Goal: Task Accomplishment & Management: Manage account settings

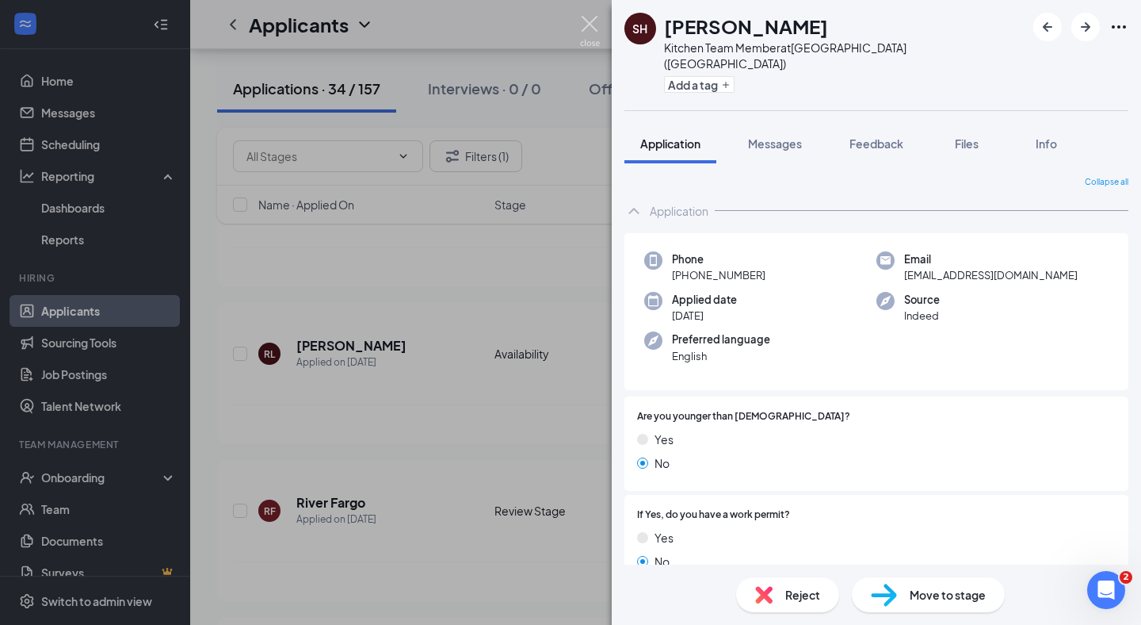
click at [595, 31] on img at bounding box center [590, 31] width 20 height 31
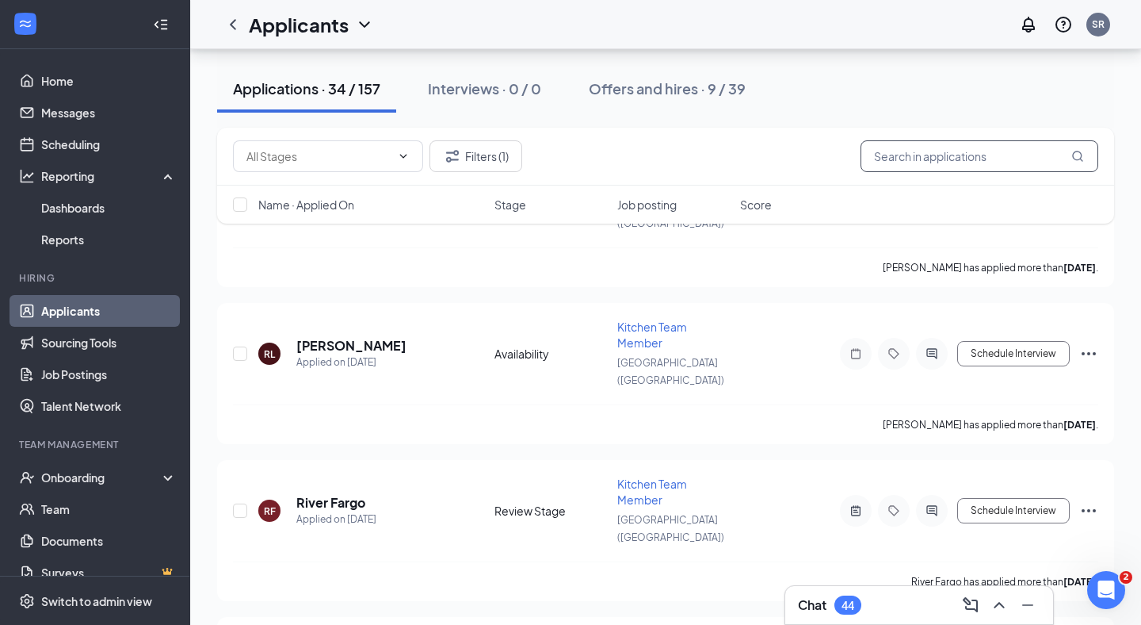
click at [923, 157] on input "text" at bounding box center [980, 156] width 238 height 32
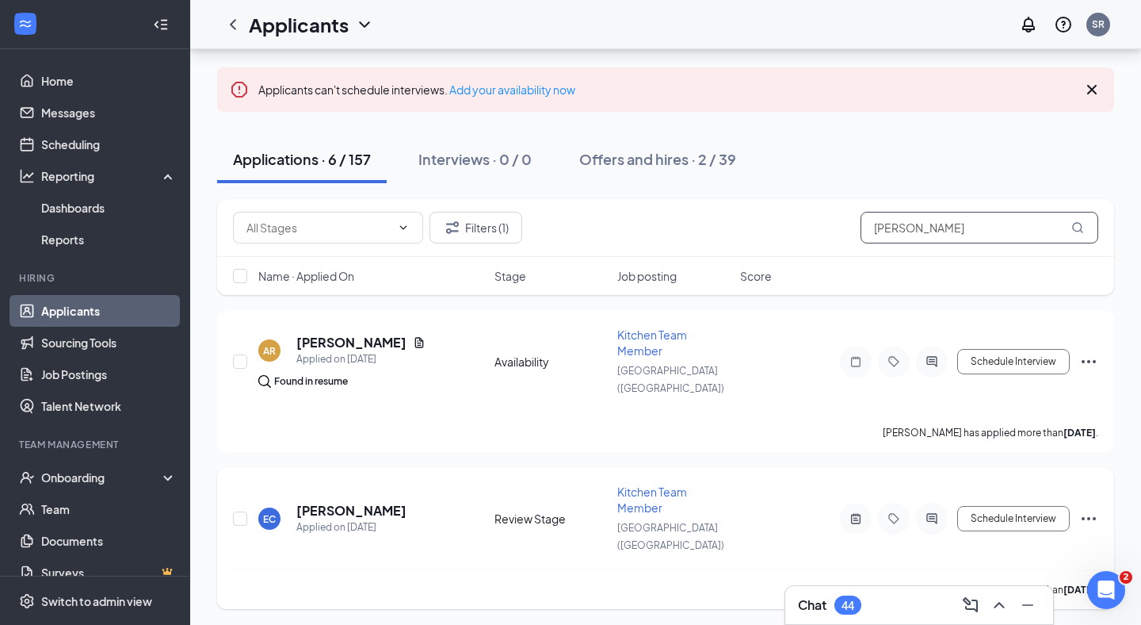
scroll to position [106, 0]
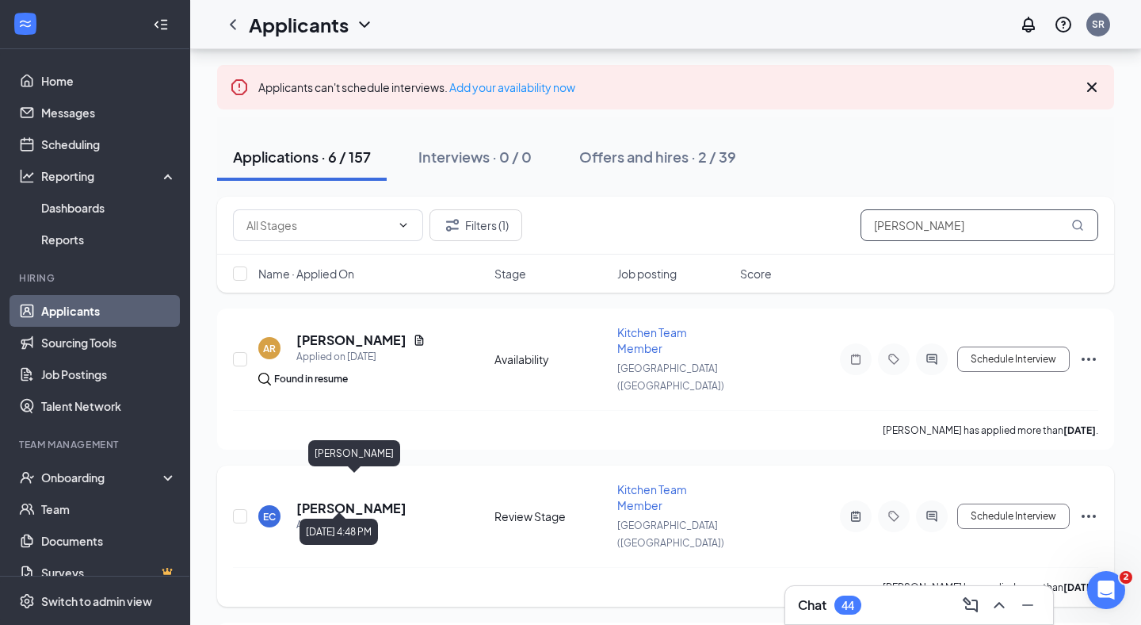
type input "[PERSON_NAME]"
click at [403, 499] on h5 "[PERSON_NAME]" at bounding box center [351, 507] width 110 height 17
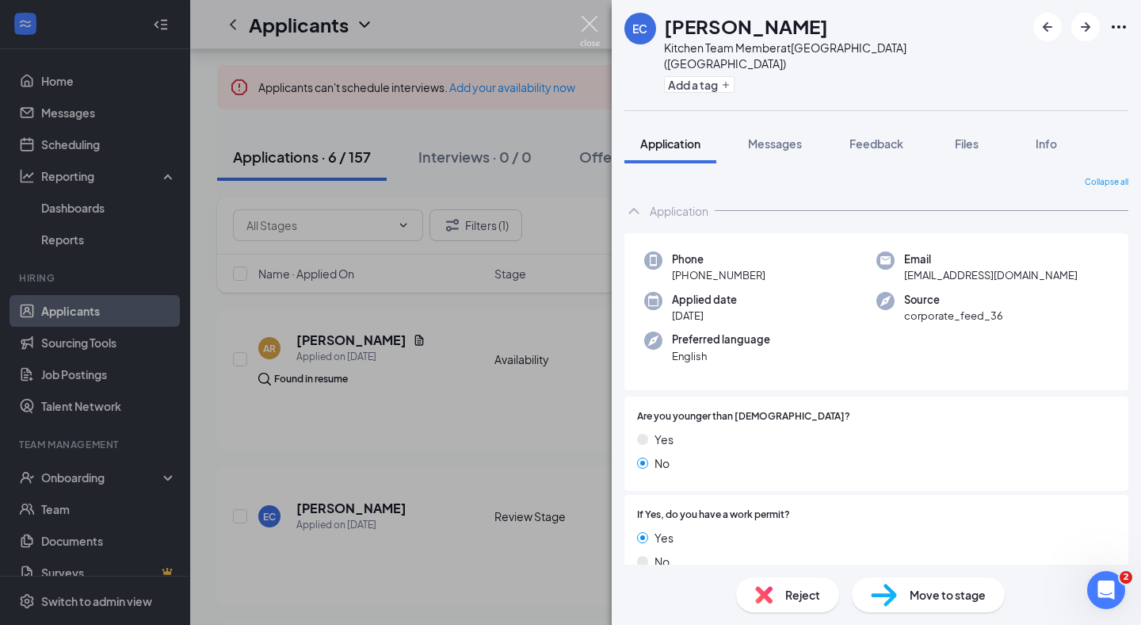
click at [592, 21] on img at bounding box center [590, 31] width 20 height 31
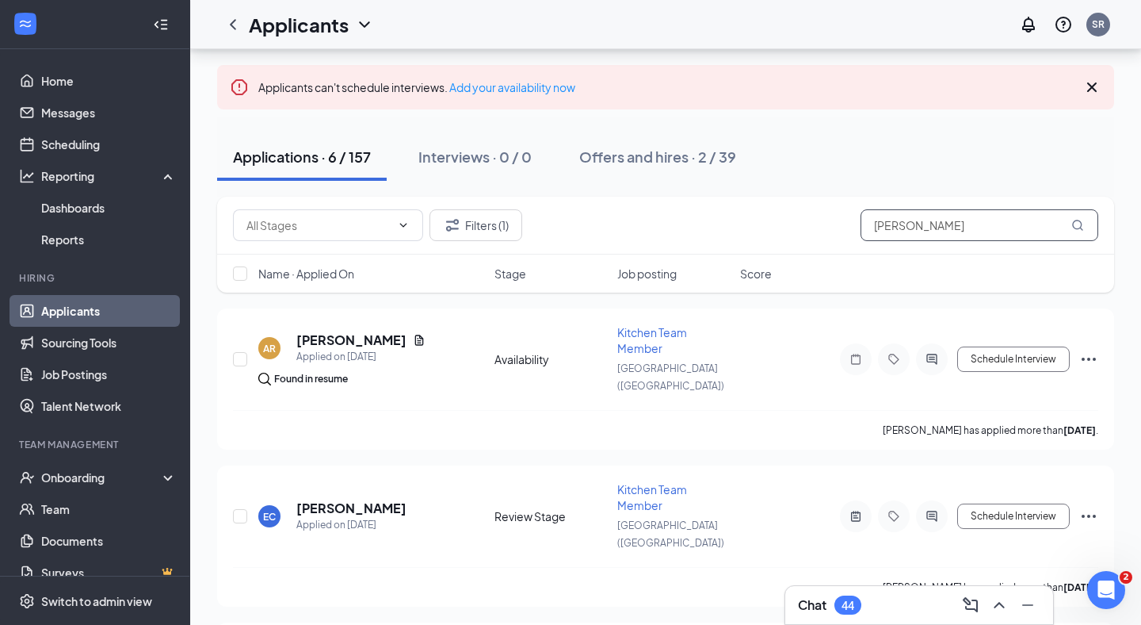
click at [898, 228] on input "[PERSON_NAME]" at bounding box center [980, 225] width 238 height 32
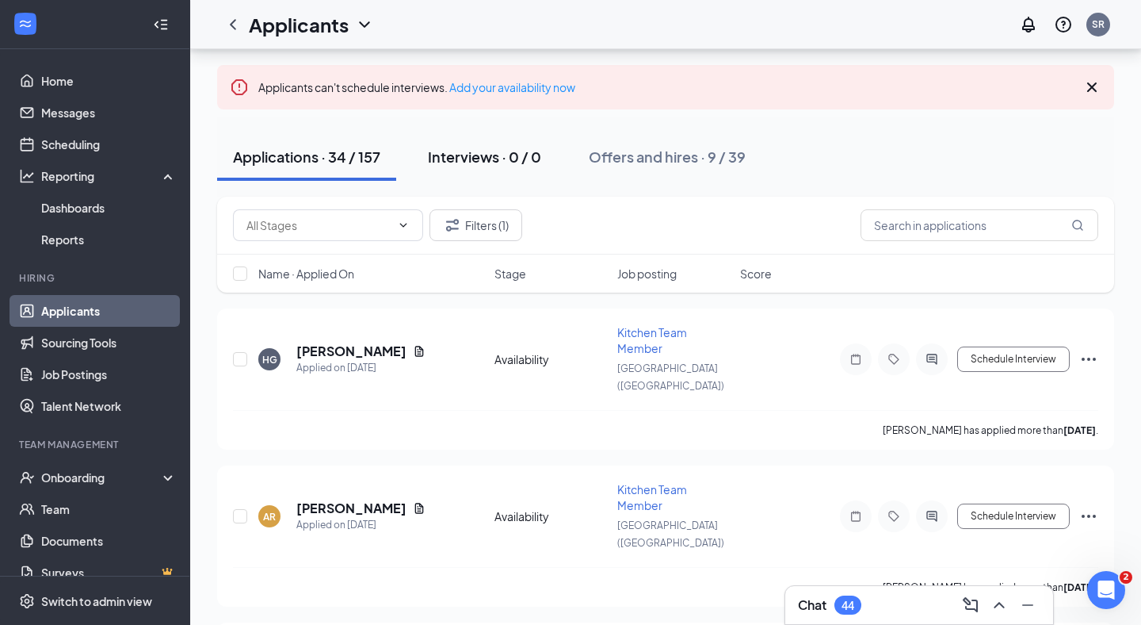
click at [535, 151] on div "Interviews · 0 / 0" at bounding box center [484, 157] width 113 height 20
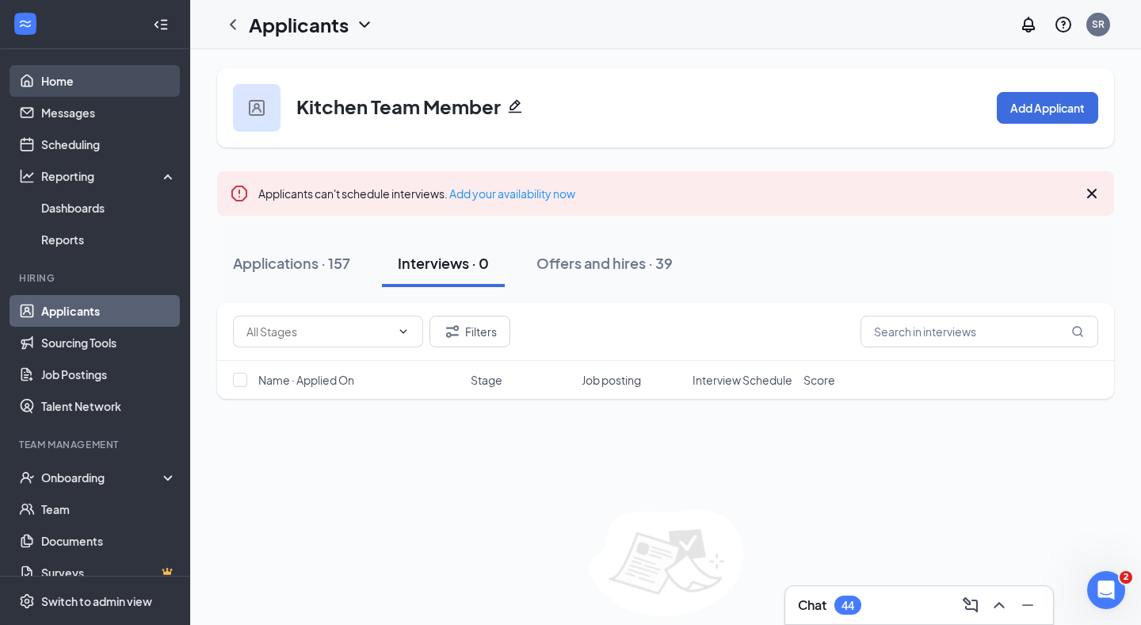
click at [86, 77] on link "Home" at bounding box center [109, 81] width 136 height 32
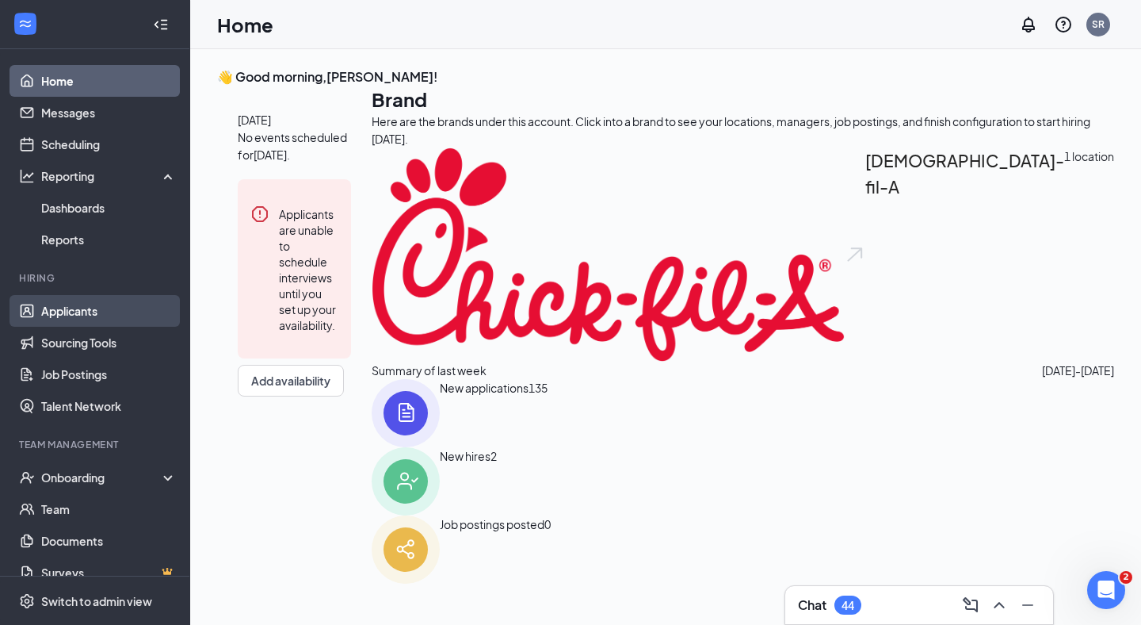
click at [122, 311] on link "Applicants" at bounding box center [109, 311] width 136 height 32
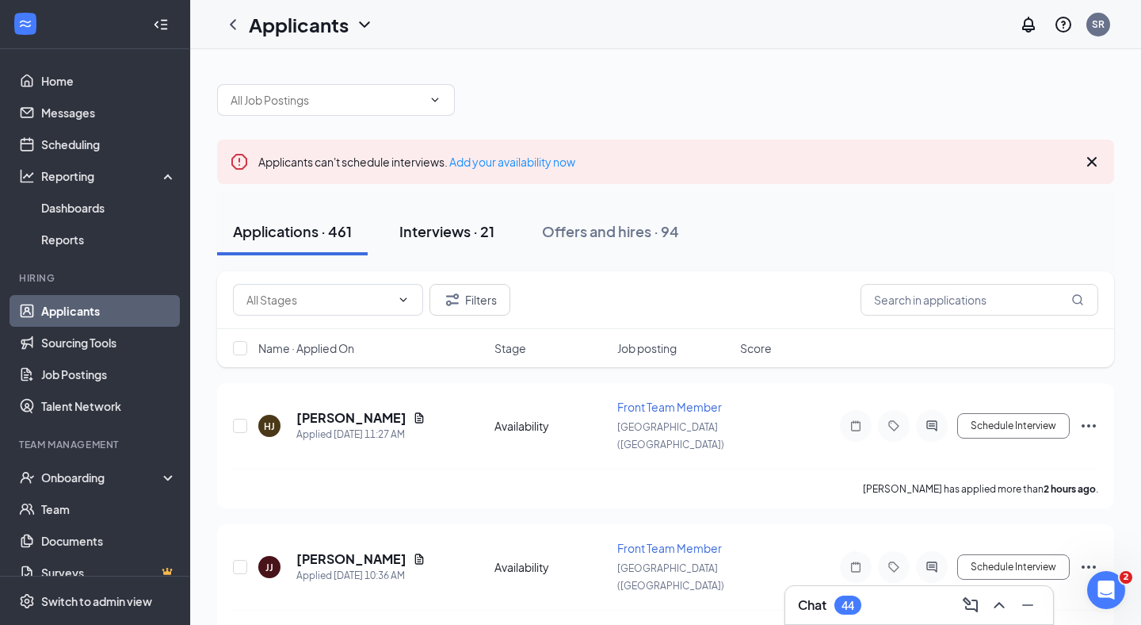
click at [457, 233] on div "Interviews · 21" at bounding box center [446, 231] width 95 height 20
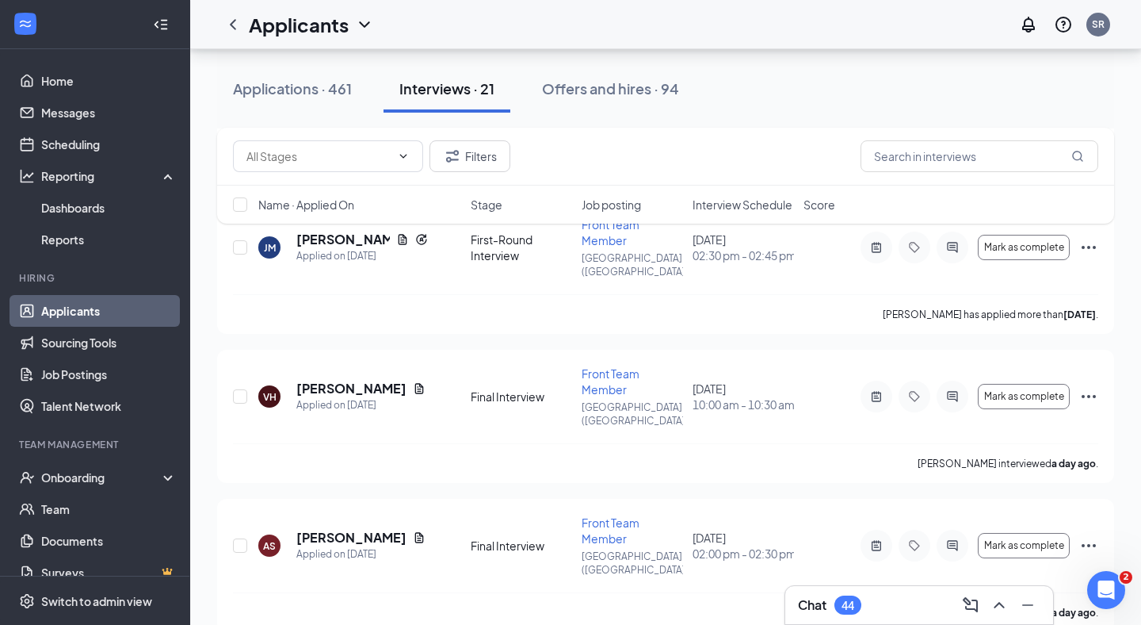
scroll to position [1375, 0]
click at [353, 528] on h5 "[PERSON_NAME]" at bounding box center [351, 536] width 110 height 17
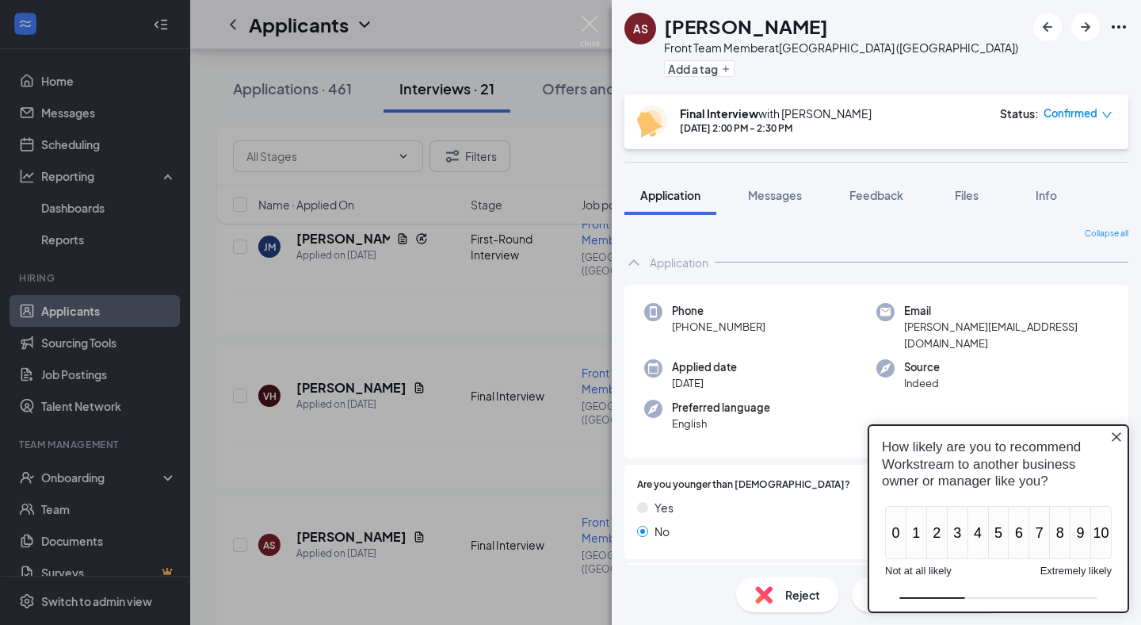
click at [1118, 440] on icon "Close button" at bounding box center [1116, 436] width 13 height 13
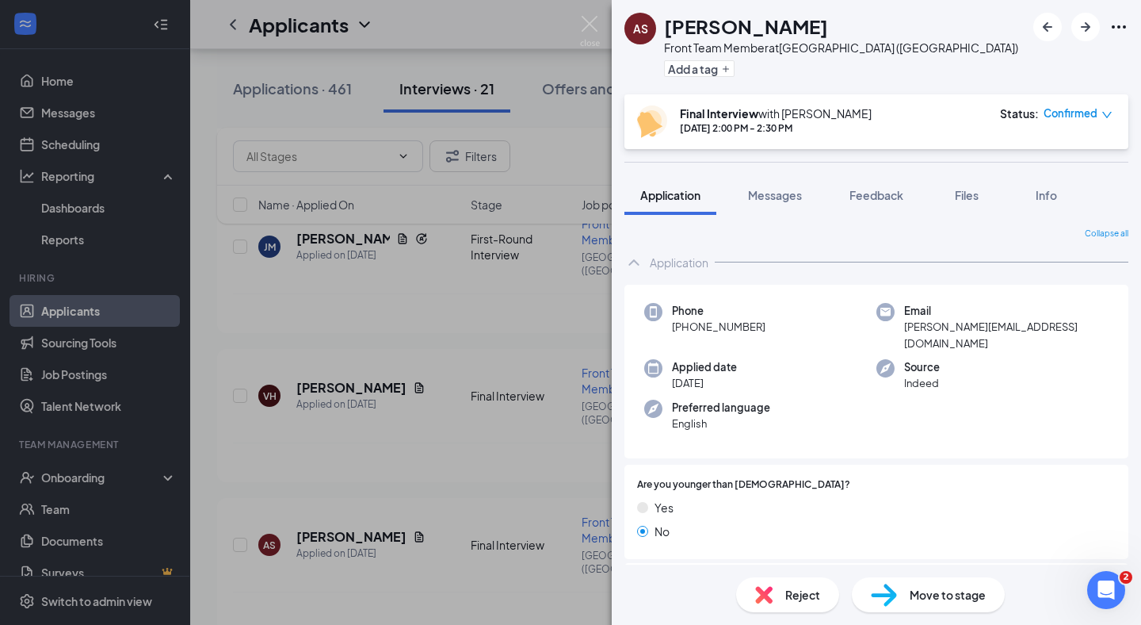
click at [577, 22] on div "AS [PERSON_NAME] Front Team Member at [GEOGRAPHIC_DATA] ([GEOGRAPHIC_DATA]) Add…" at bounding box center [570, 312] width 1141 height 625
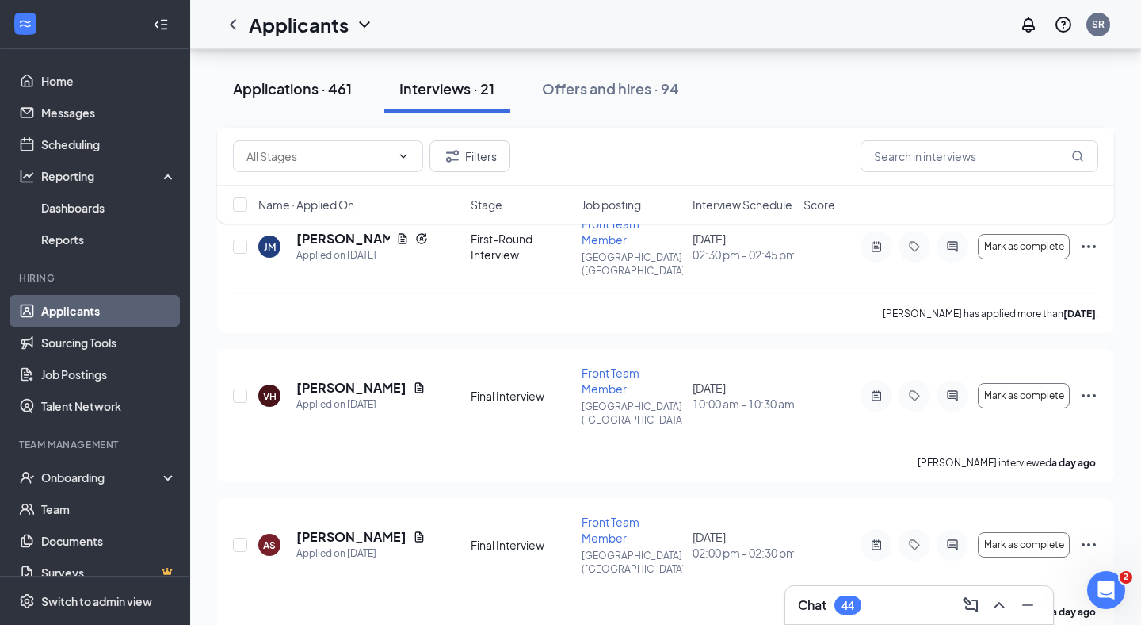
click at [298, 100] on button "Applications · 461" at bounding box center [292, 89] width 151 height 48
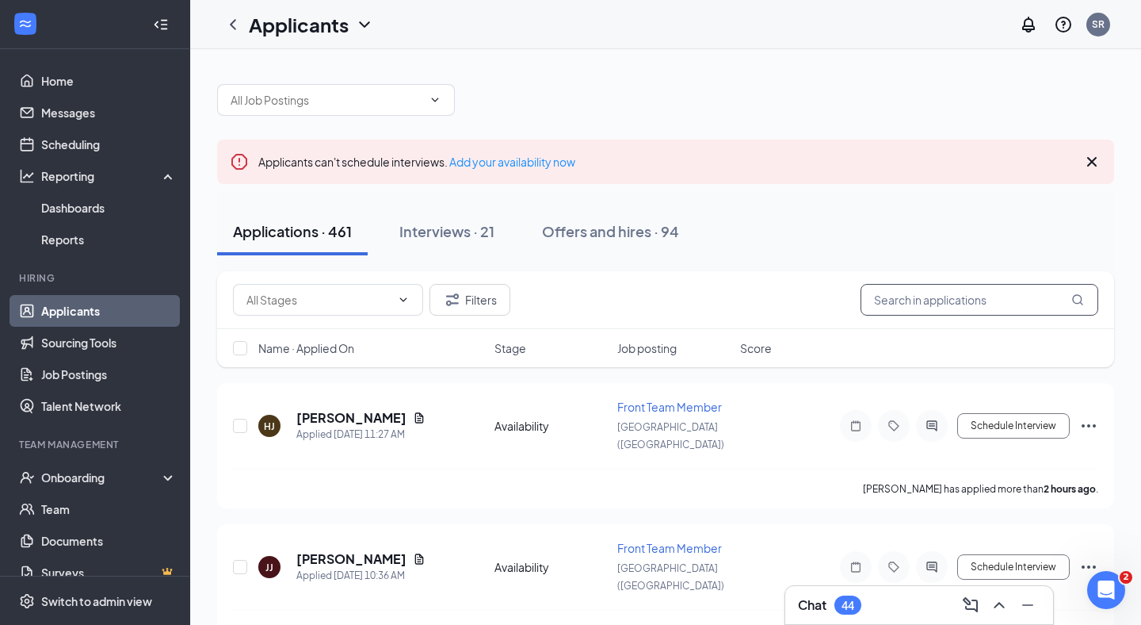
click at [954, 293] on input "text" at bounding box center [980, 300] width 238 height 32
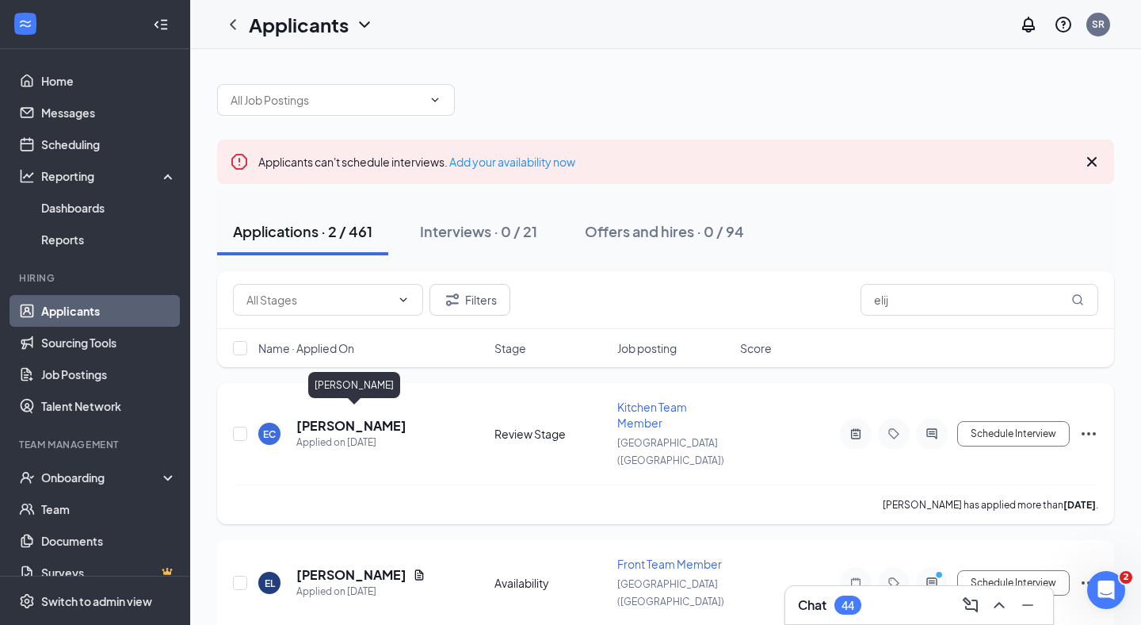
click at [341, 417] on h5 "[PERSON_NAME]" at bounding box center [351, 425] width 110 height 17
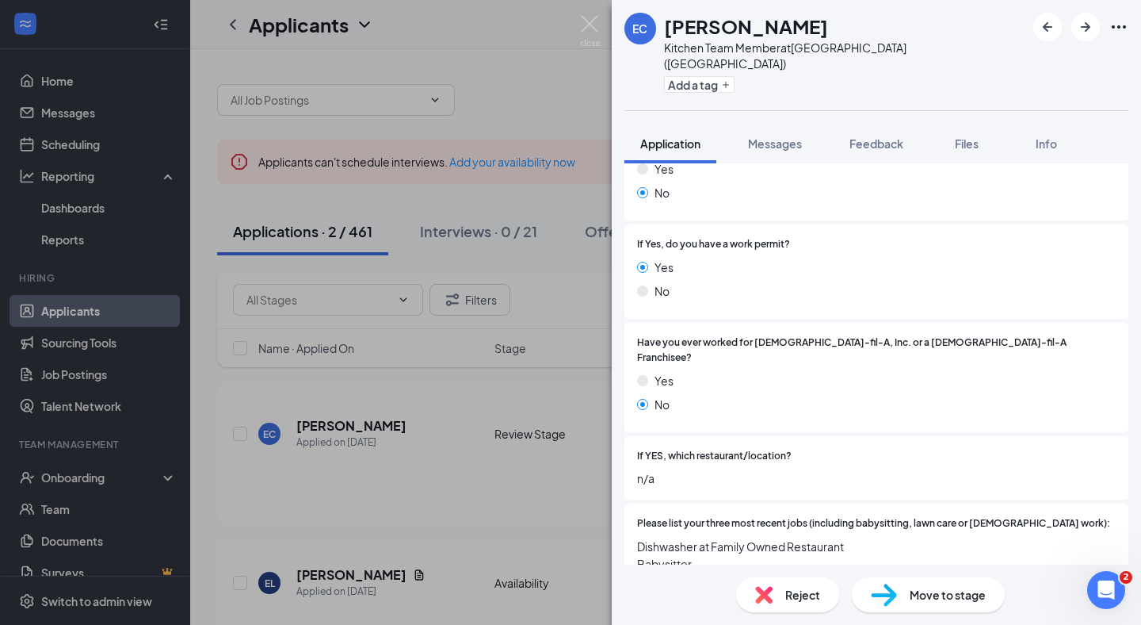
scroll to position [259, 0]
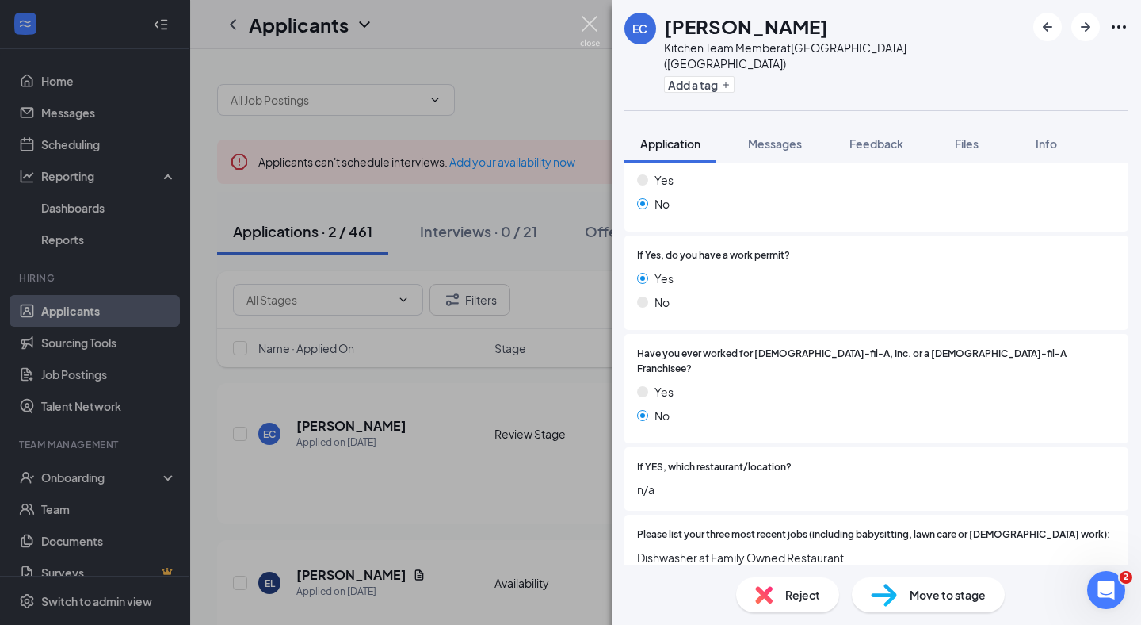
click at [581, 21] on img at bounding box center [590, 31] width 20 height 31
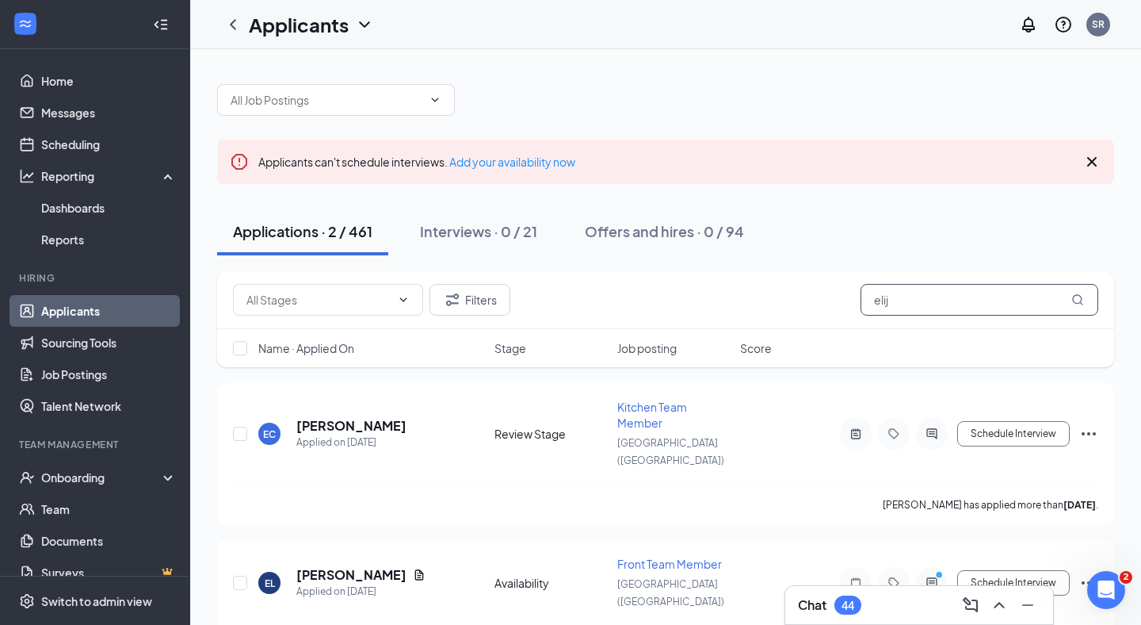
click at [892, 304] on input "elij" at bounding box center [980, 300] width 238 height 32
click at [892, 300] on input "elij" at bounding box center [980, 300] width 238 height 32
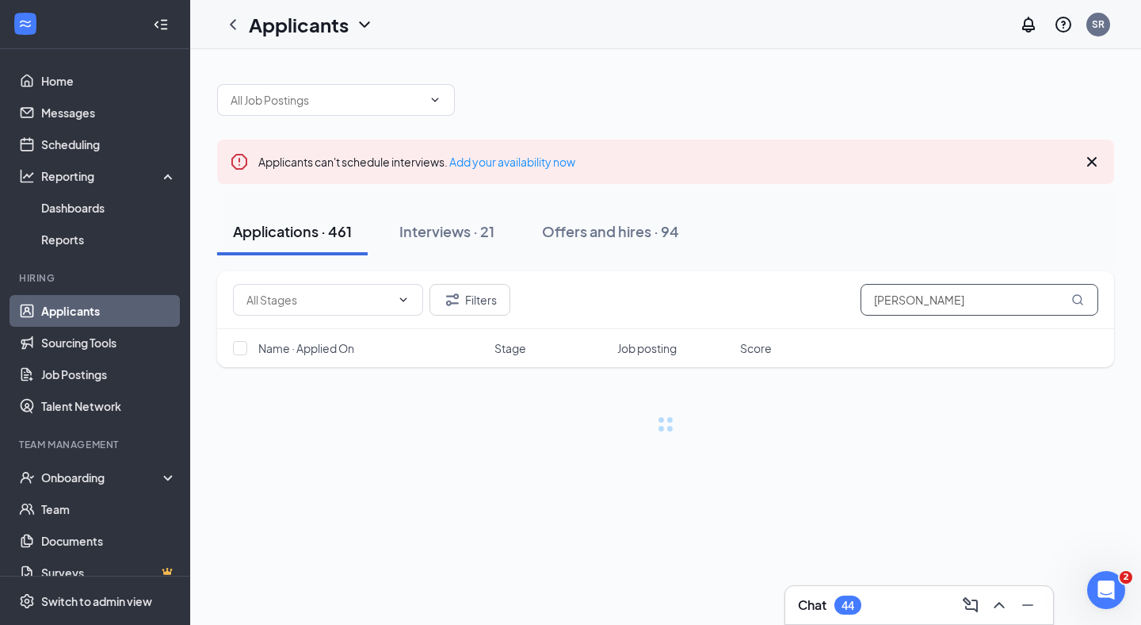
scroll to position [2, 0]
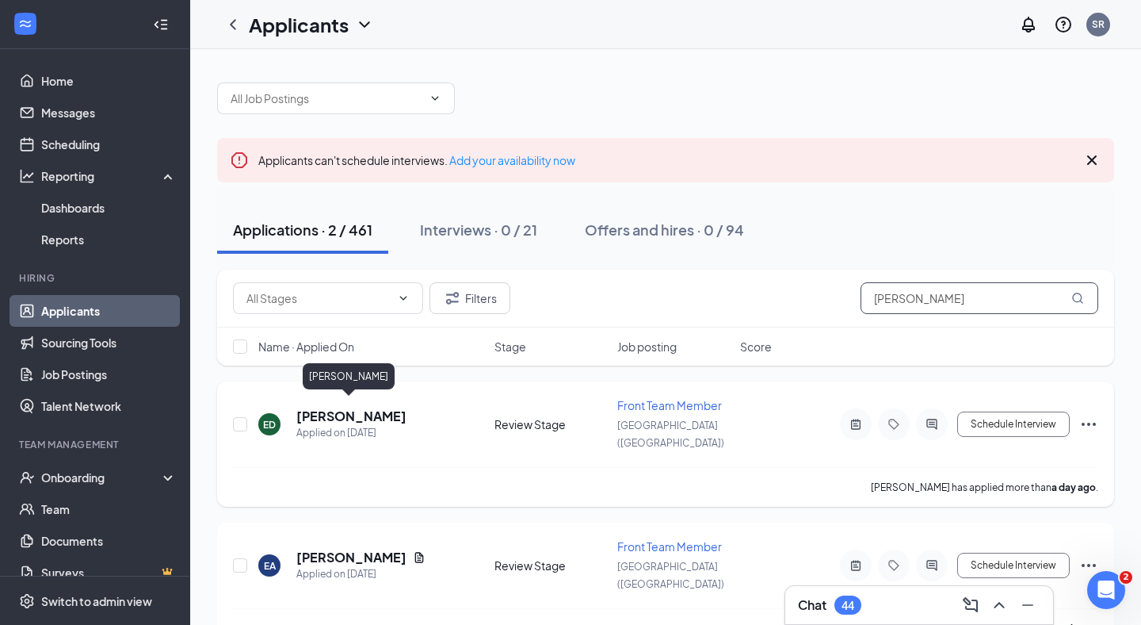
type input "[PERSON_NAME]"
click at [361, 408] on h5 "[PERSON_NAME]" at bounding box center [351, 415] width 110 height 17
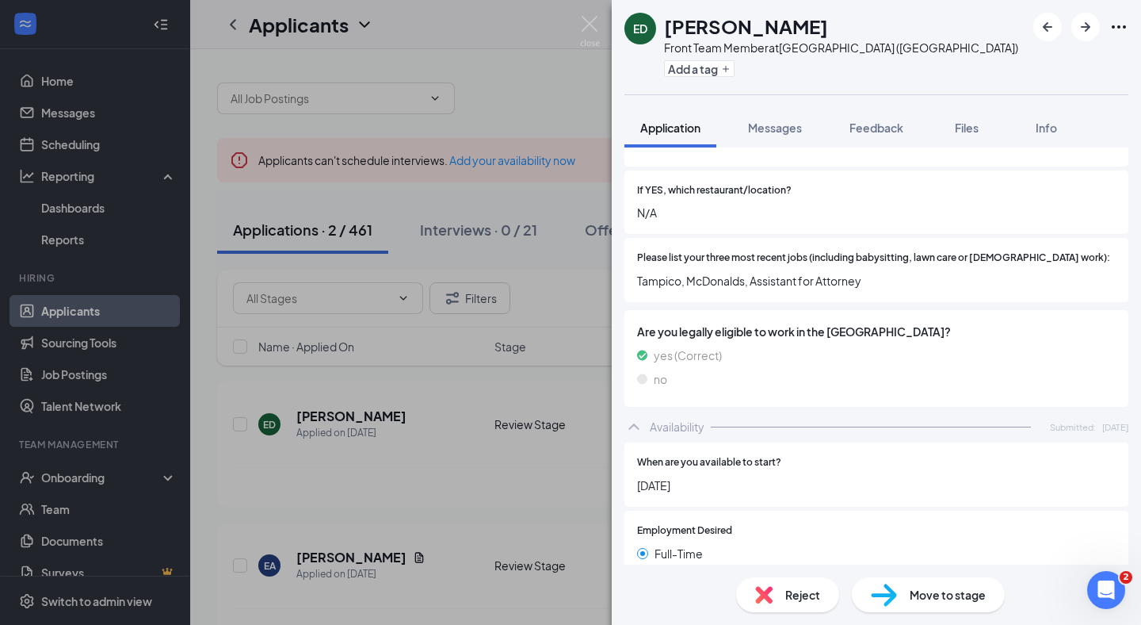
scroll to position [464, 0]
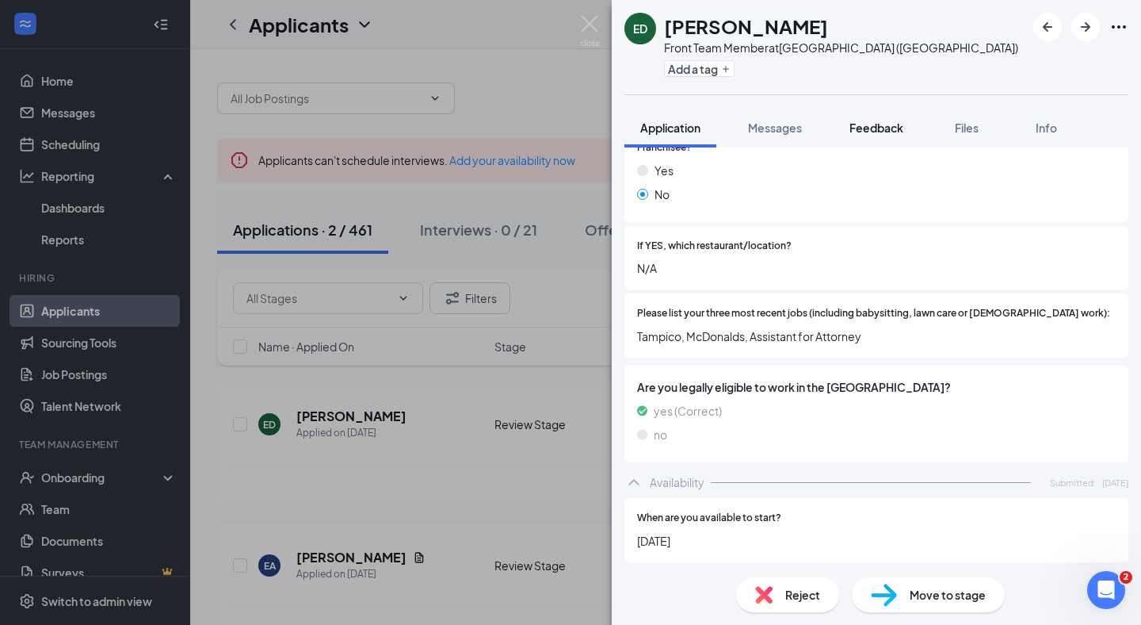
click at [875, 136] on button "Feedback" at bounding box center [877, 128] width 86 height 40
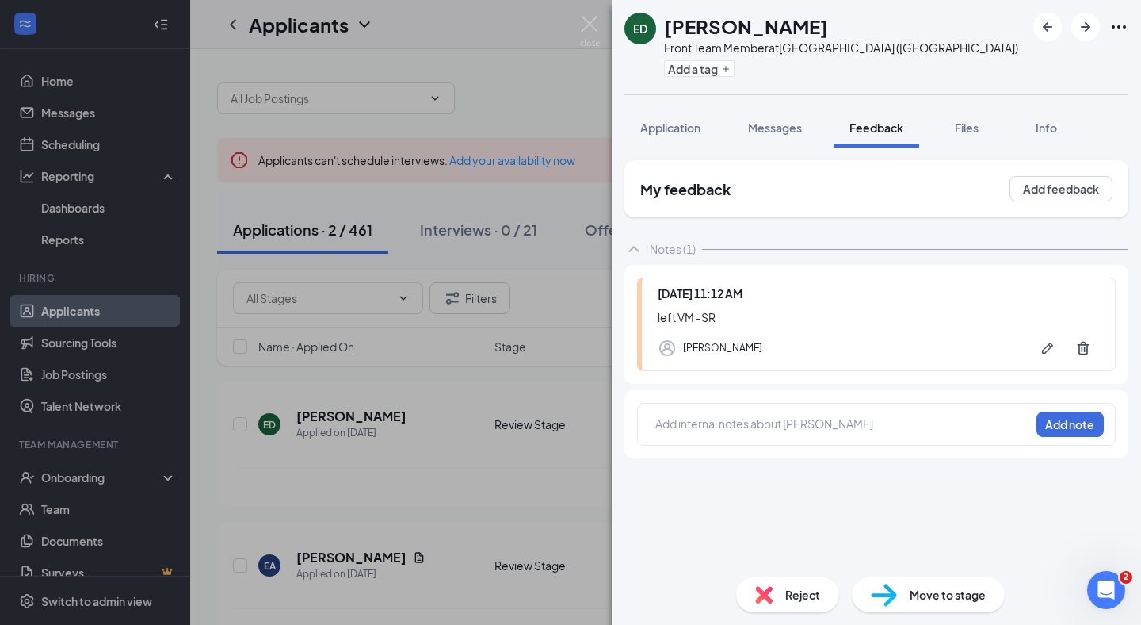
click at [685, 433] on div at bounding box center [842, 425] width 373 height 21
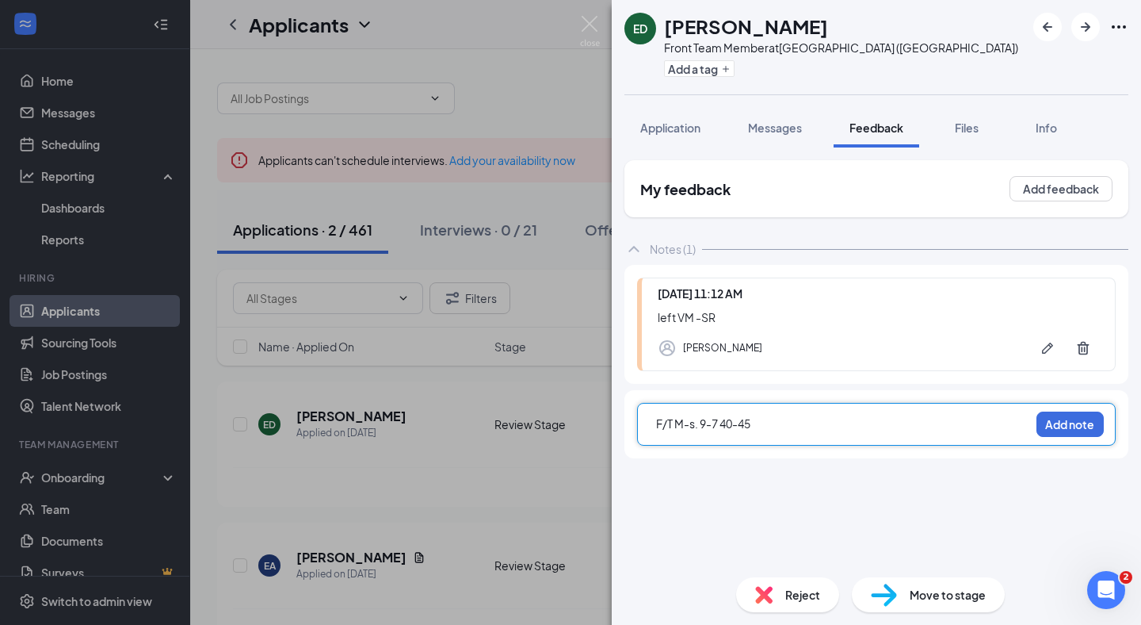
click at [697, 421] on span "F/T M-s. 9-7 40-45" at bounding box center [703, 423] width 94 height 14
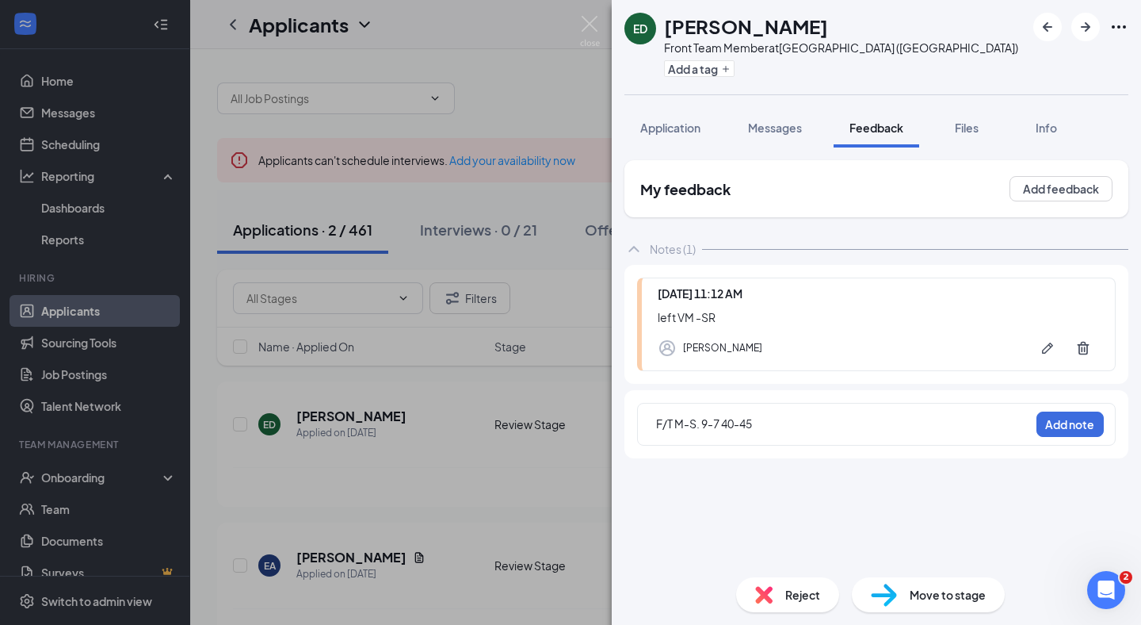
click at [790, 411] on div "F/T M-S. 9-7 40-45 Add note" at bounding box center [876, 424] width 479 height 43
click at [776, 420] on div "F/T M-S. 9-7 40-45" at bounding box center [842, 423] width 373 height 17
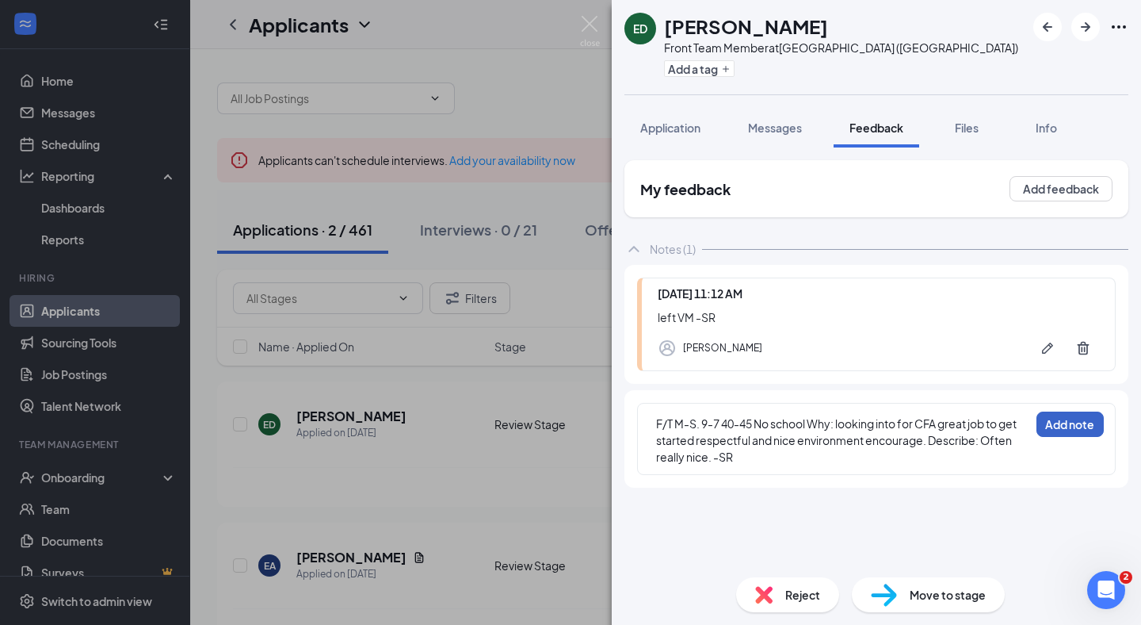
click at [1056, 414] on button "Add note" at bounding box center [1070, 423] width 67 height 25
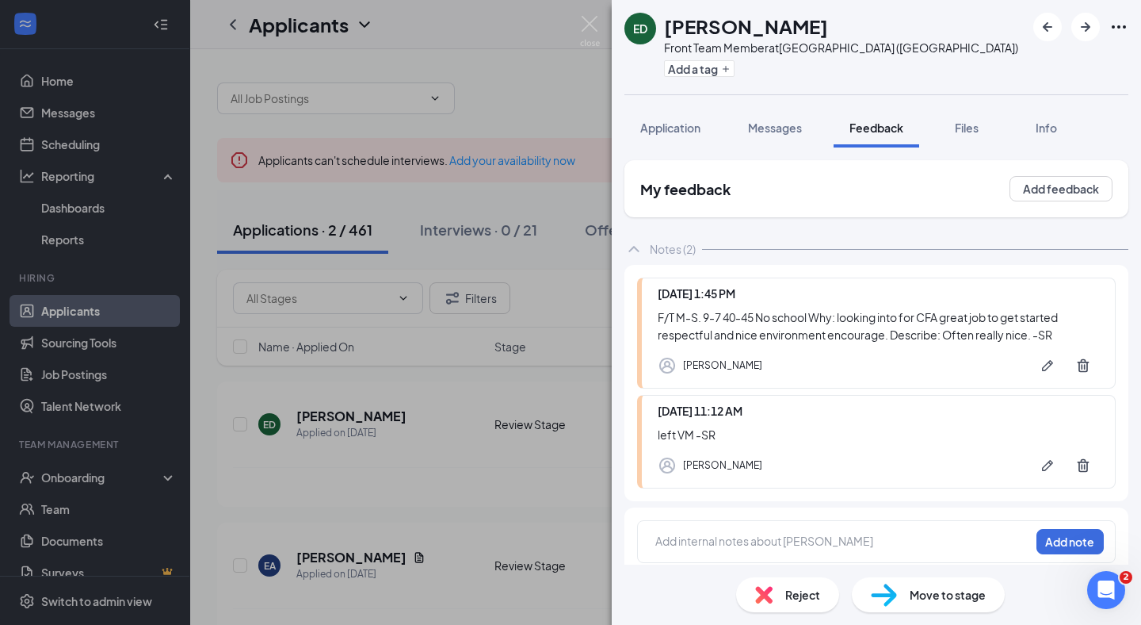
click at [976, 605] on div "Move to stage" at bounding box center [928, 594] width 153 height 35
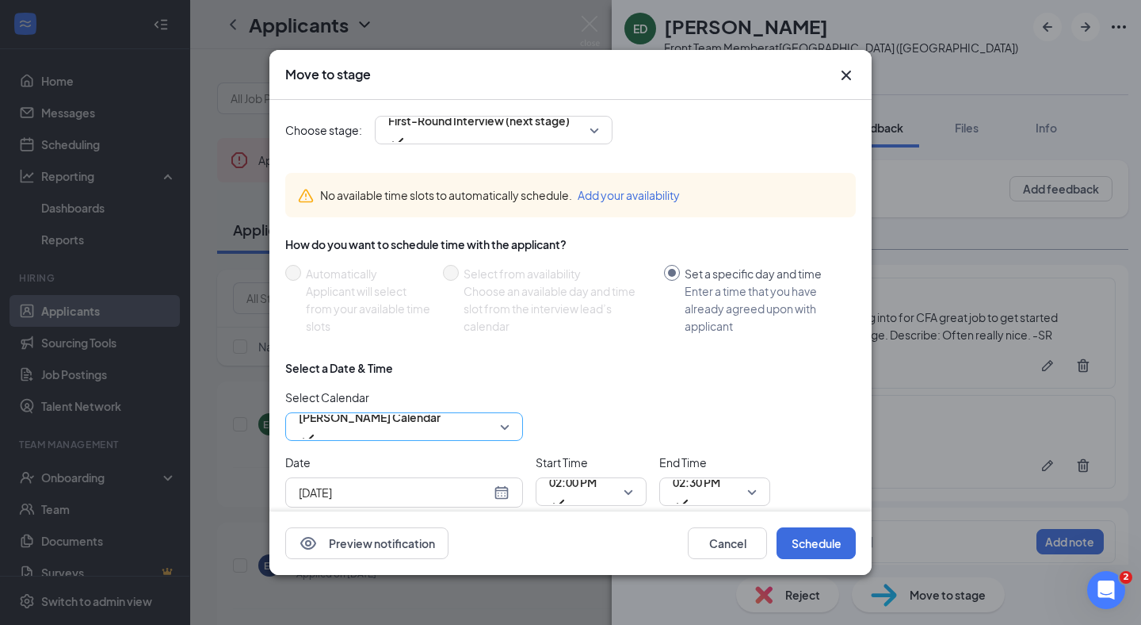
scroll to position [37, 0]
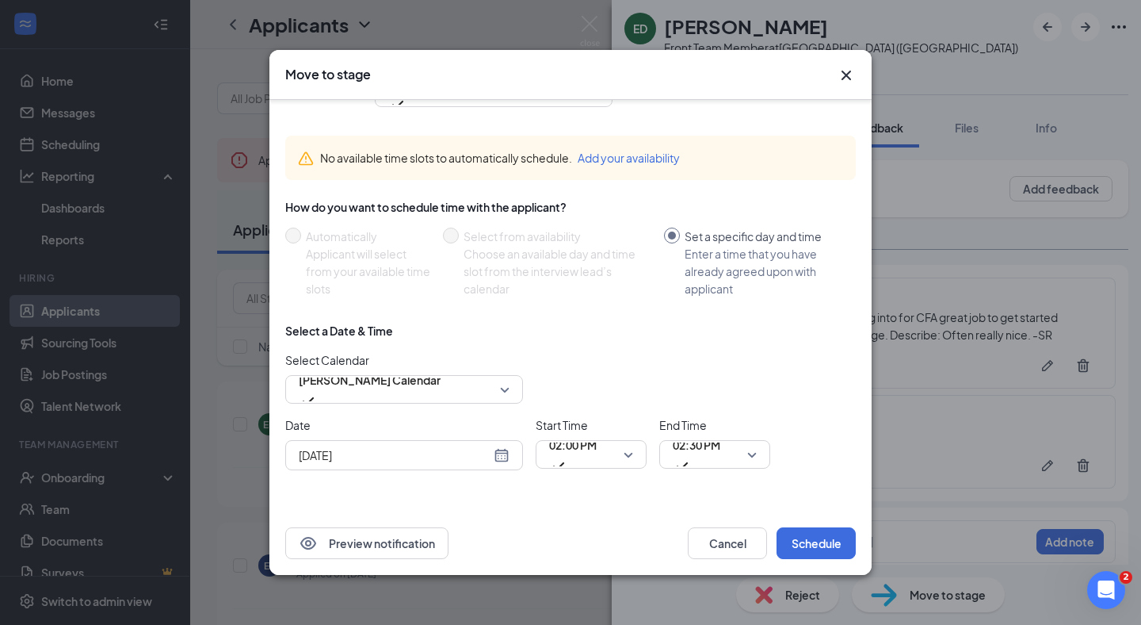
click at [502, 453] on div "[DATE]" at bounding box center [404, 454] width 211 height 17
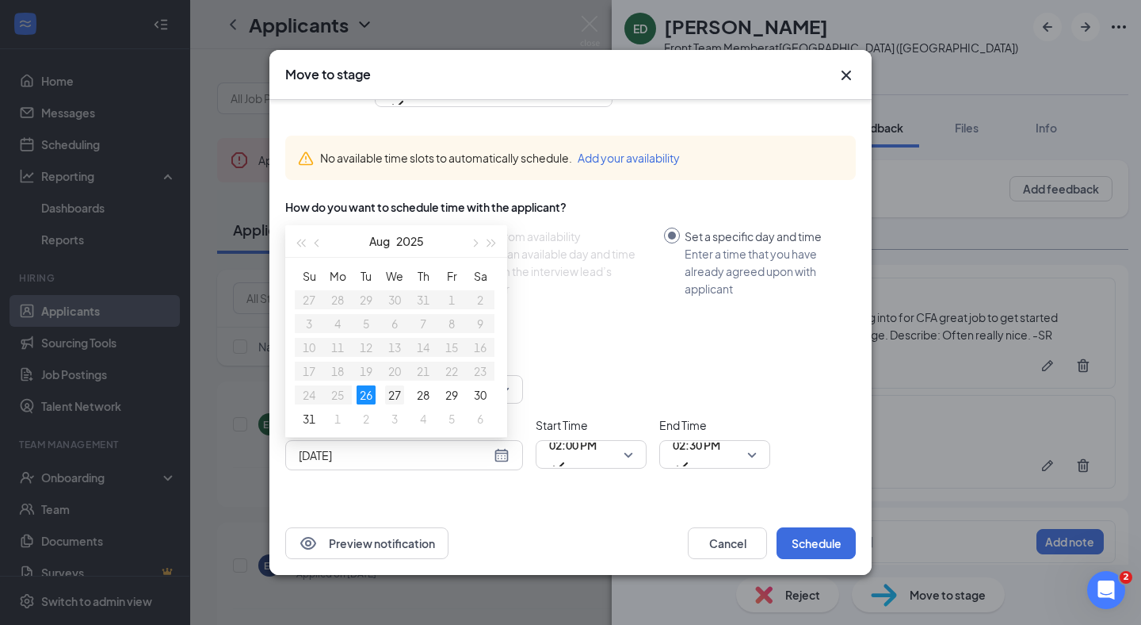
type input "[DATE]"
click at [403, 392] on div "27" at bounding box center [394, 394] width 19 height 19
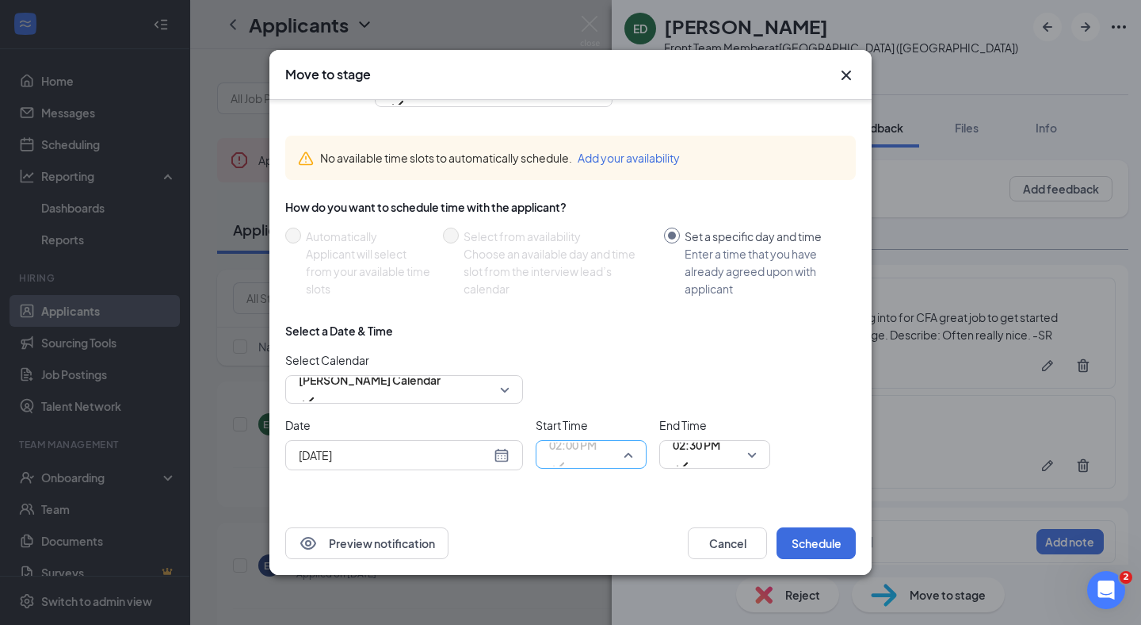
click at [628, 448] on span "02:00 PM" at bounding box center [591, 454] width 84 height 24
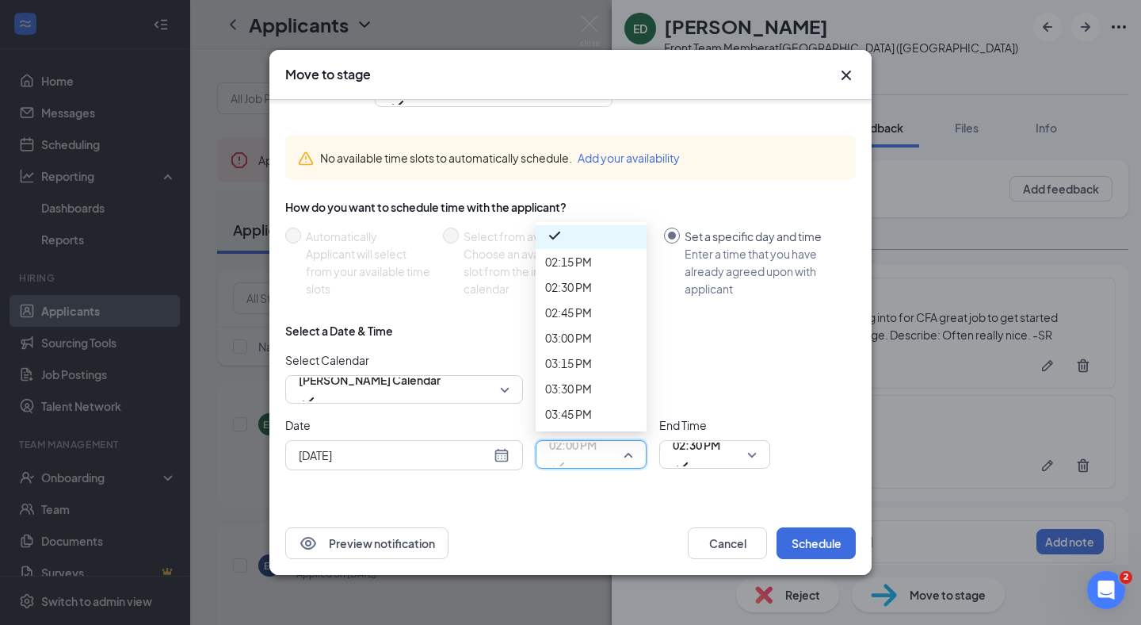
scroll to position [1438, 0]
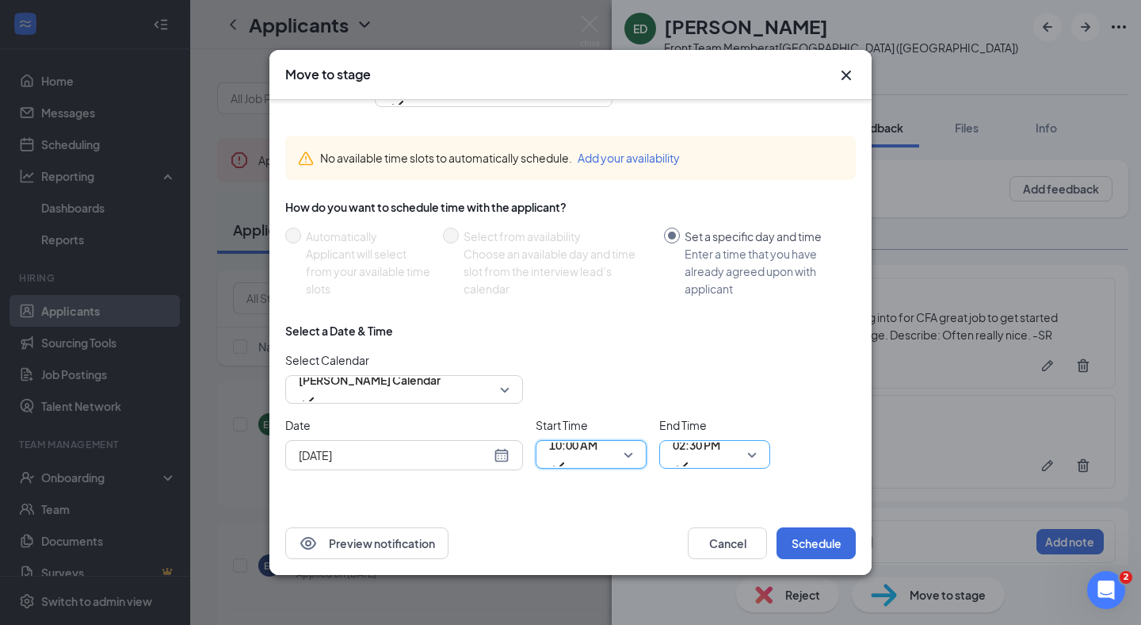
click at [710, 446] on span "02:30 PM" at bounding box center [697, 445] width 48 height 24
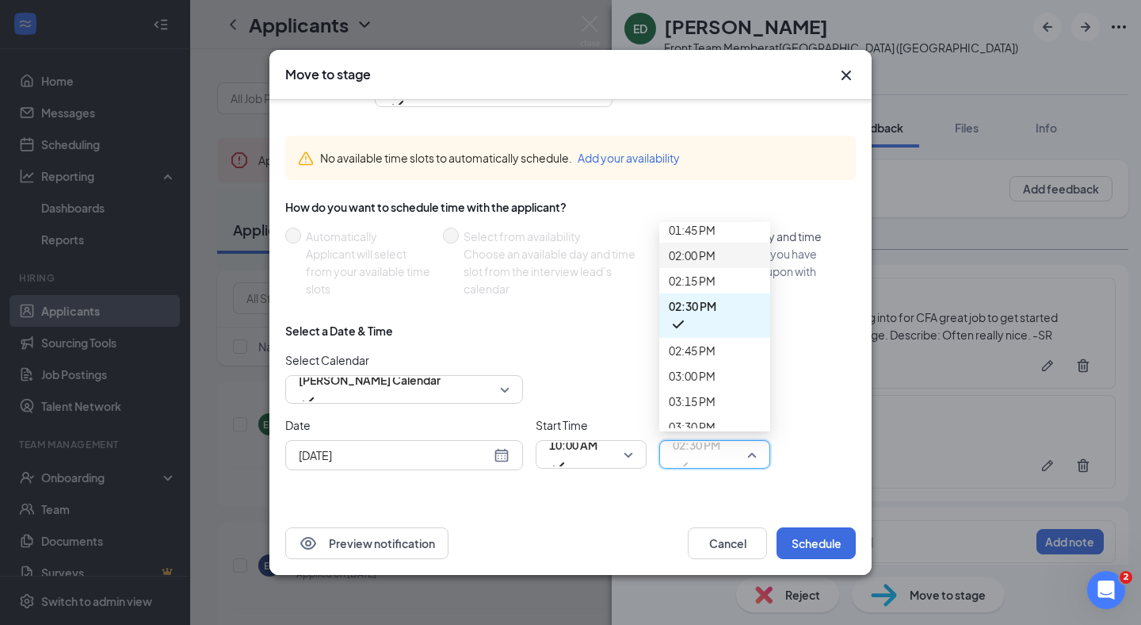
scroll to position [1400, 0]
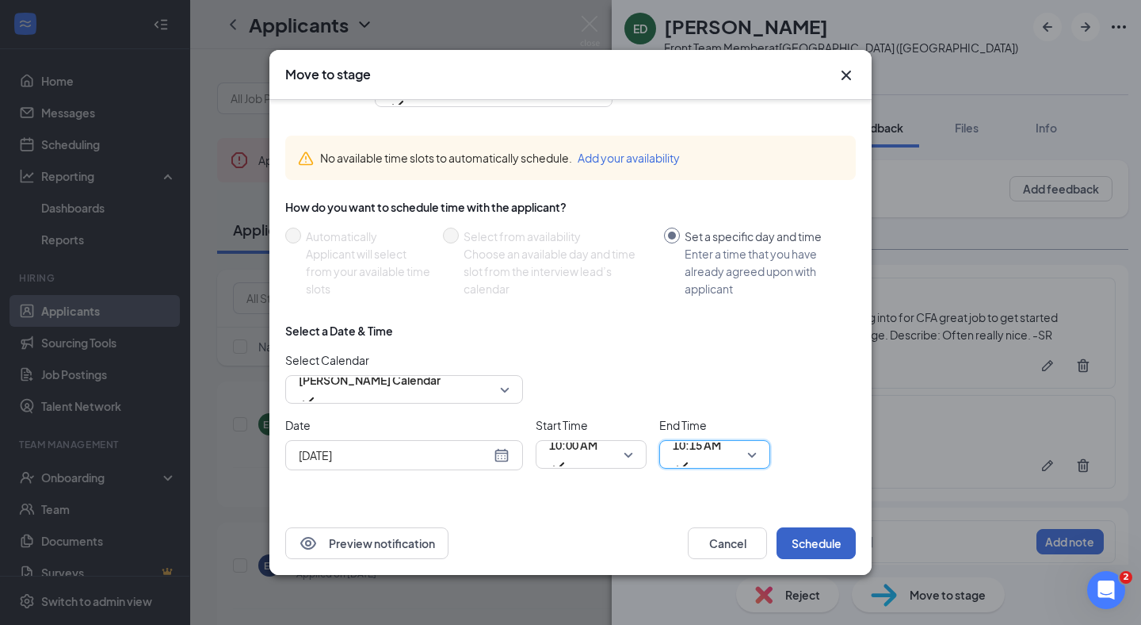
click at [815, 550] on button "Schedule" at bounding box center [816, 543] width 79 height 32
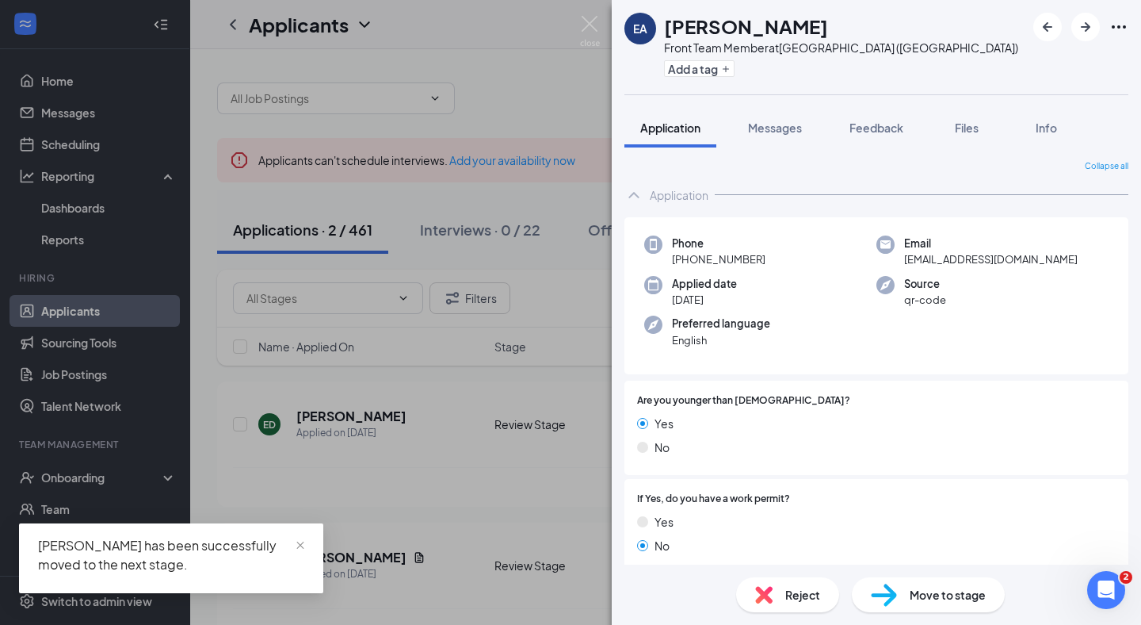
click at [600, 30] on div "EA [PERSON_NAME] Front Team Member at [GEOGRAPHIC_DATA] ([GEOGRAPHIC_DATA]) Add…" at bounding box center [570, 312] width 1141 height 625
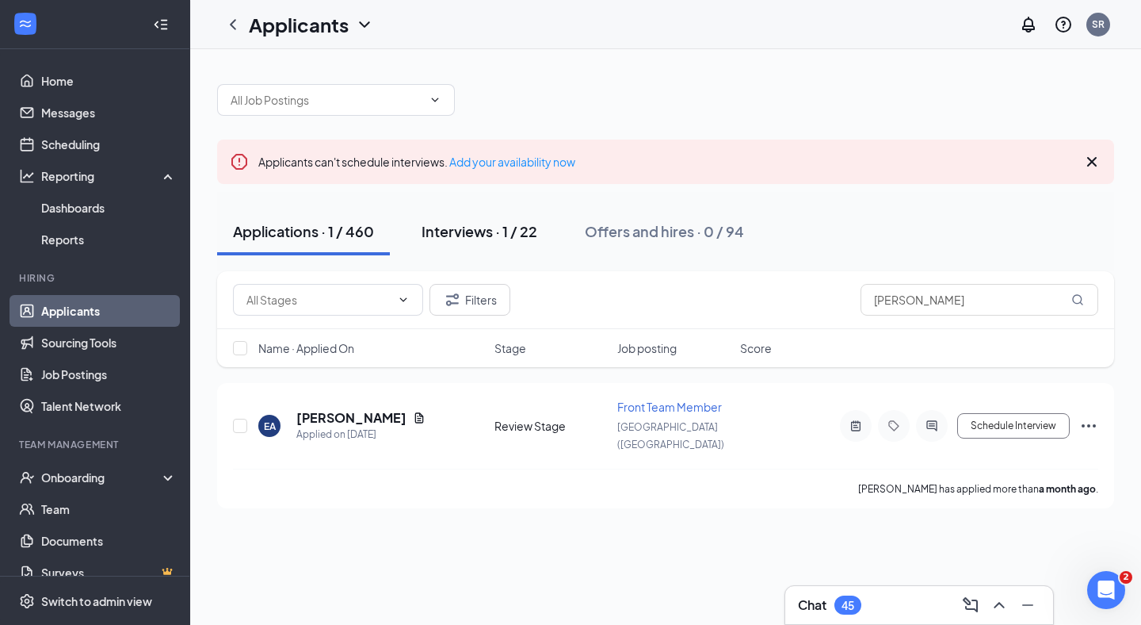
click at [494, 236] on div "Interviews · 1 / 22" at bounding box center [480, 231] width 116 height 20
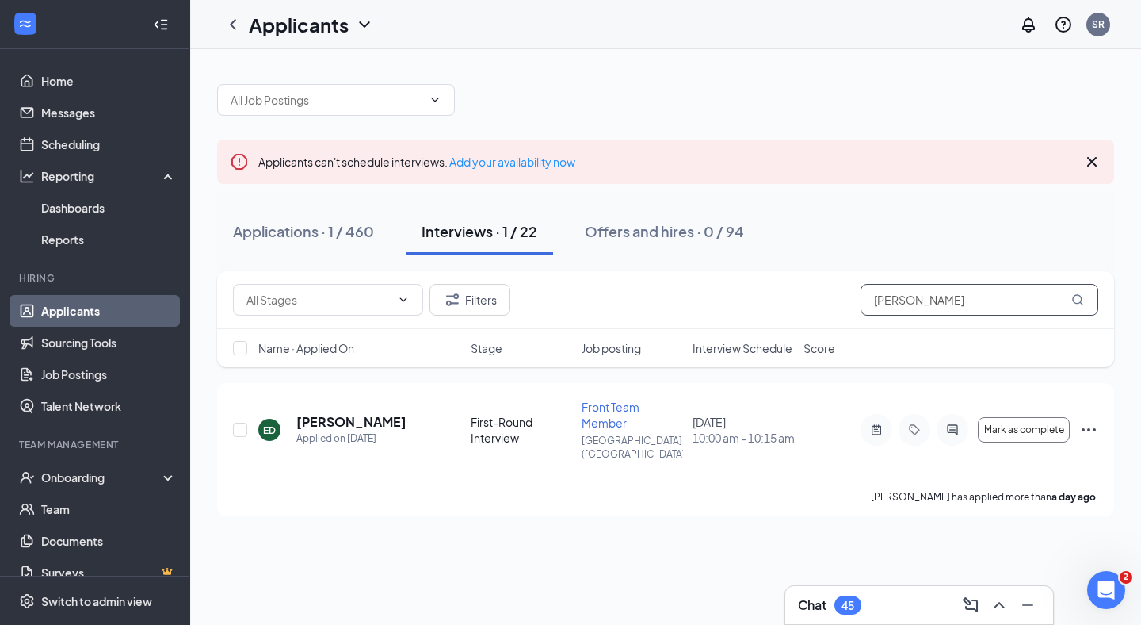
click at [916, 305] on input "[PERSON_NAME]" at bounding box center [980, 300] width 238 height 32
click at [915, 305] on input "[PERSON_NAME]" at bounding box center [980, 300] width 238 height 32
click at [900, 300] on input "[PERSON_NAME]" at bounding box center [980, 300] width 238 height 32
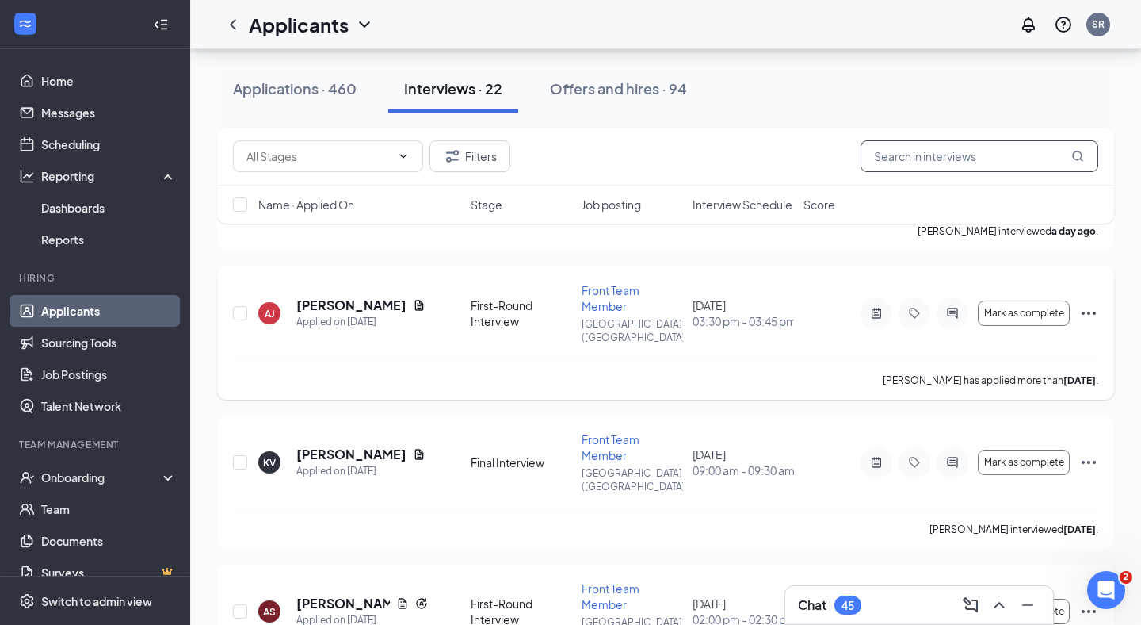
scroll to position [2107, 0]
